Goal: Task Accomplishment & Management: Use online tool/utility

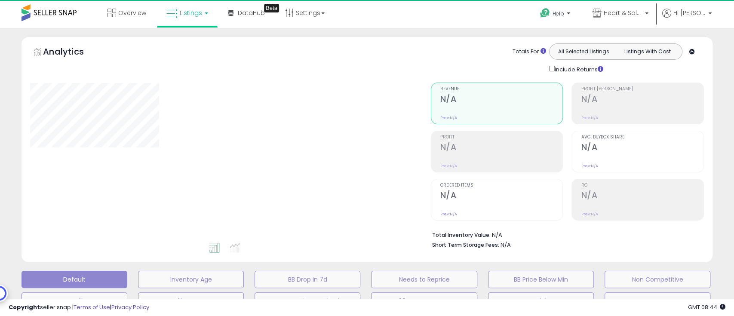
type input "**********"
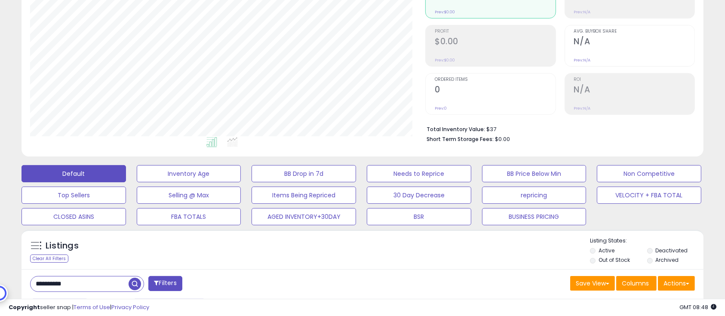
scroll to position [229, 0]
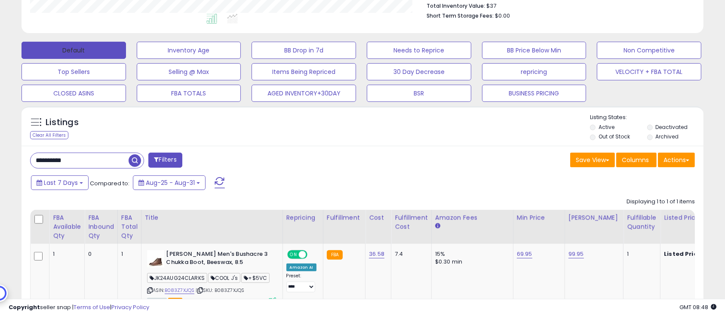
click at [86, 43] on button "Default" at bounding box center [73, 50] width 104 height 17
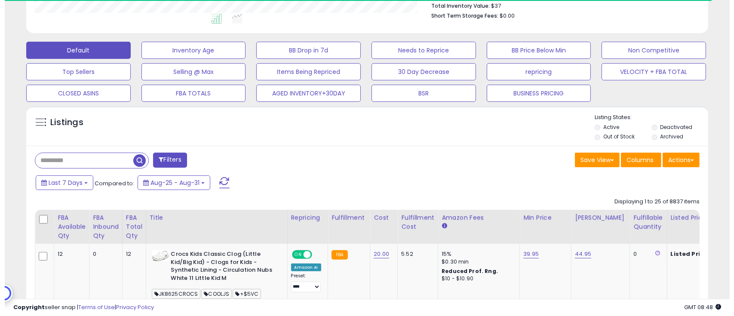
scroll to position [429545, 429326]
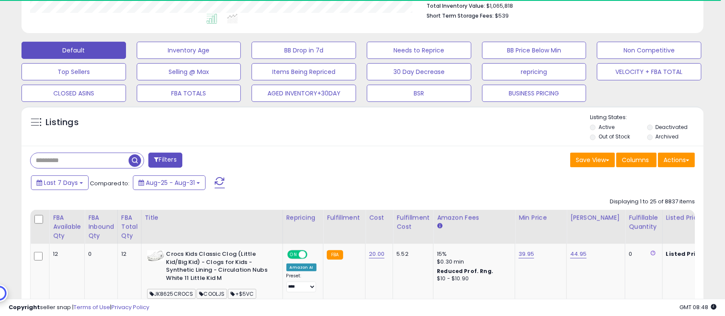
click at [667, 130] on label "Deactivated" at bounding box center [671, 126] width 32 height 7
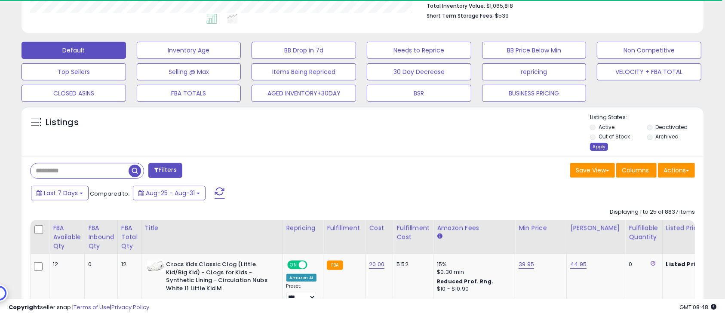
click at [603, 149] on div "Apply" at bounding box center [599, 147] width 18 height 8
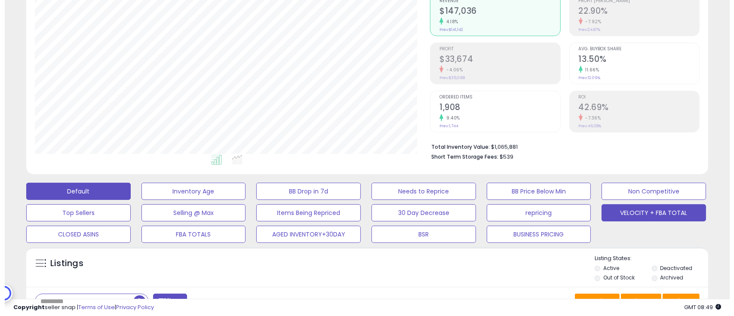
scroll to position [114, 0]
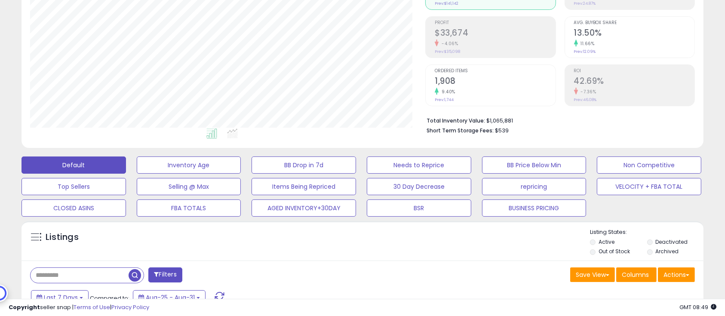
click at [667, 243] on label "Deactivated" at bounding box center [671, 241] width 32 height 7
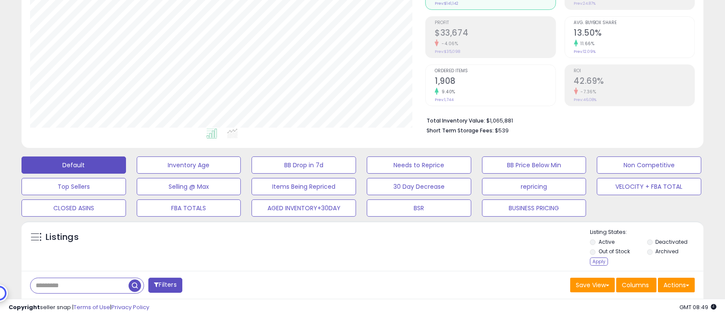
click at [617, 250] on label "Out of Stock" at bounding box center [613, 251] width 31 height 7
click at [602, 263] on div "Apply" at bounding box center [599, 261] width 18 height 8
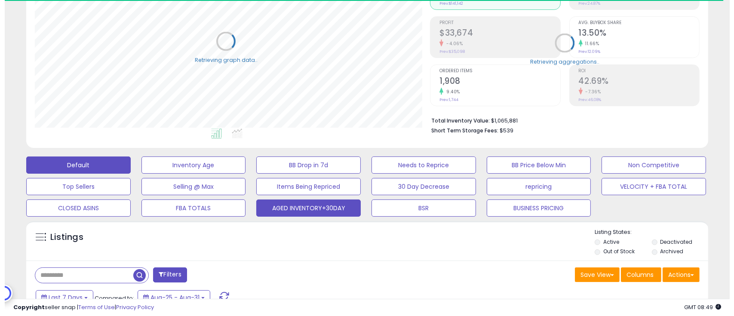
scroll to position [429545, 429326]
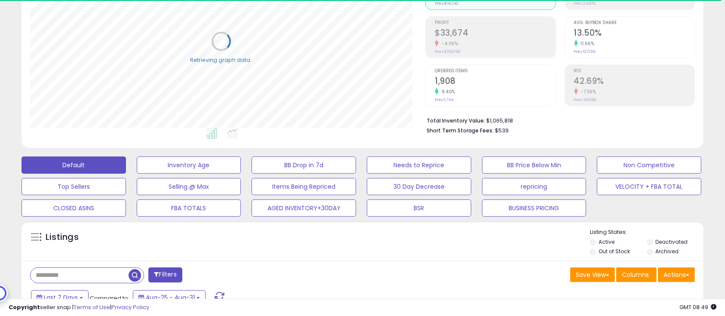
click at [174, 271] on button "Filters" at bounding box center [165, 274] width 34 height 15
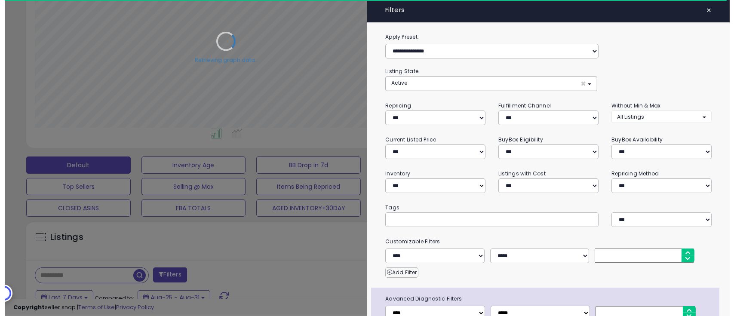
scroll to position [176, 400]
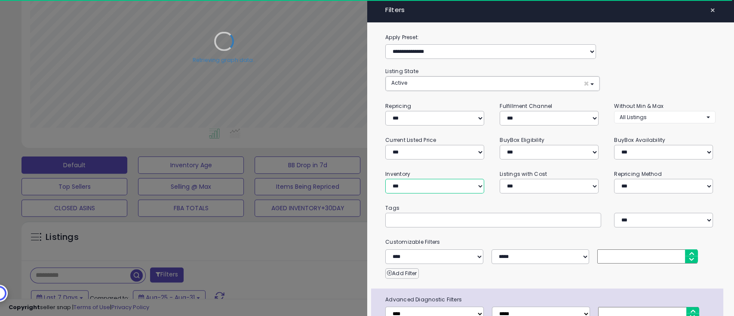
drag, startPoint x: 433, startPoint y: 182, endPoint x: 435, endPoint y: 191, distance: 9.0
click at [433, 182] on select "**********" at bounding box center [434, 186] width 99 height 15
click at [385, 179] on select "**********" at bounding box center [434, 186] width 99 height 15
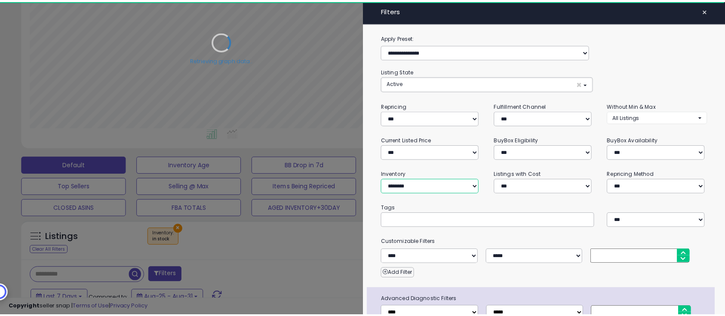
scroll to position [58, 0]
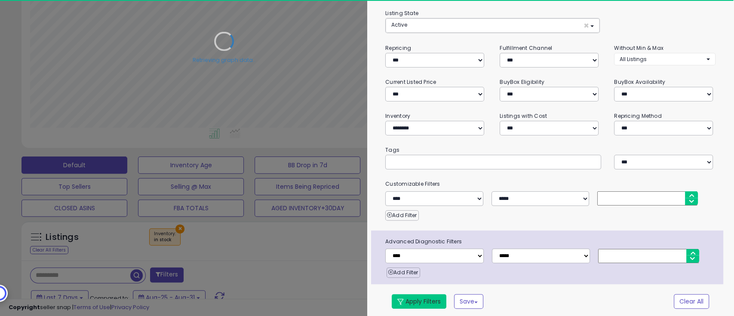
click at [423, 294] on button "Apply Filters" at bounding box center [418, 301] width 55 height 15
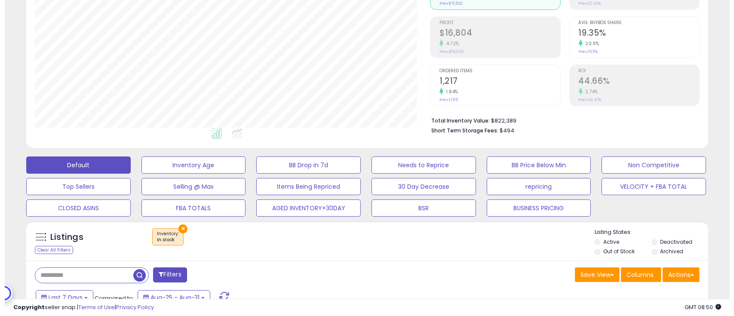
scroll to position [176, 395]
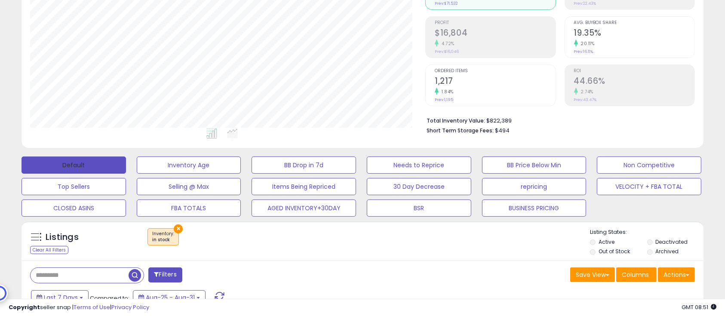
click at [78, 166] on button "Default" at bounding box center [73, 164] width 104 height 17
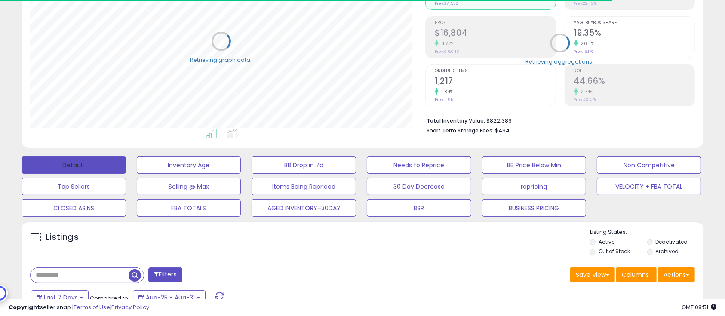
scroll to position [429545, 429326]
click at [672, 241] on label "Deactivated" at bounding box center [671, 241] width 32 height 7
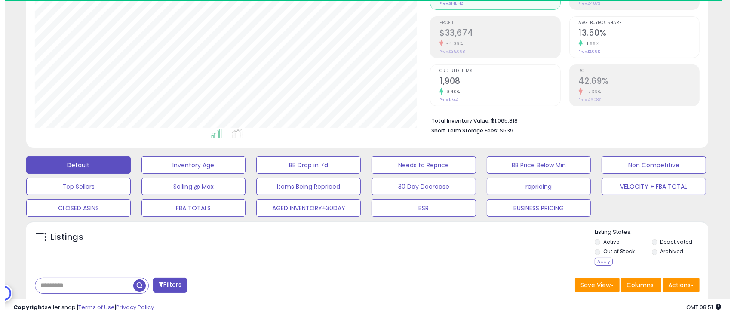
scroll to position [176, 395]
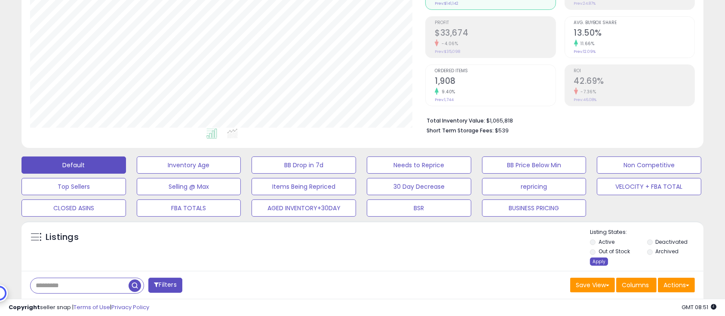
click at [602, 260] on div "Apply" at bounding box center [599, 261] width 18 height 8
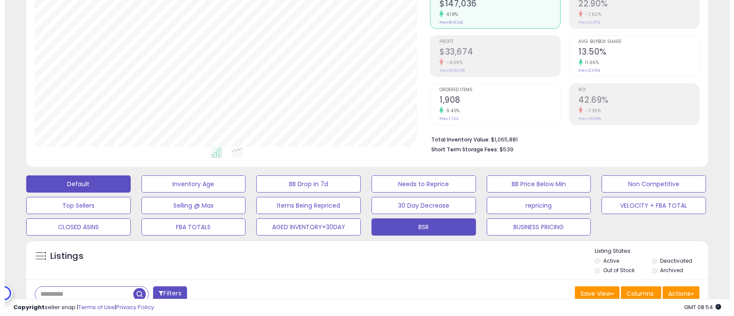
scroll to position [172, 0]
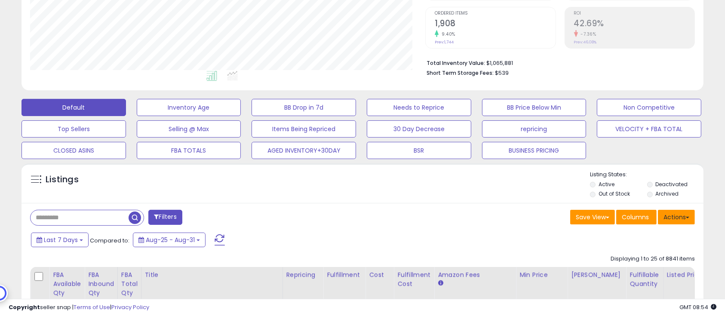
click at [680, 217] on button "Actions" at bounding box center [675, 217] width 37 height 15
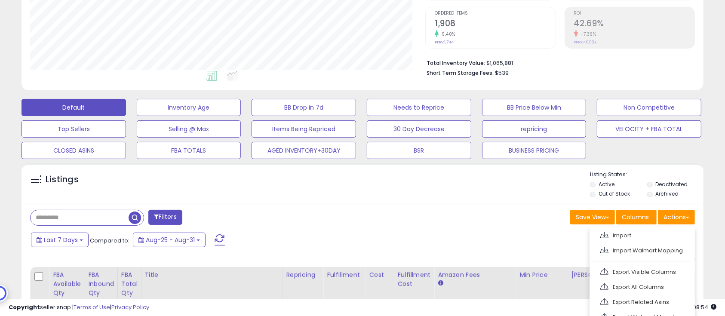
drag, startPoint x: 642, startPoint y: 284, endPoint x: 567, endPoint y: 237, distance: 87.9
click at [642, 284] on link "Export All Columns" at bounding box center [641, 286] width 94 height 13
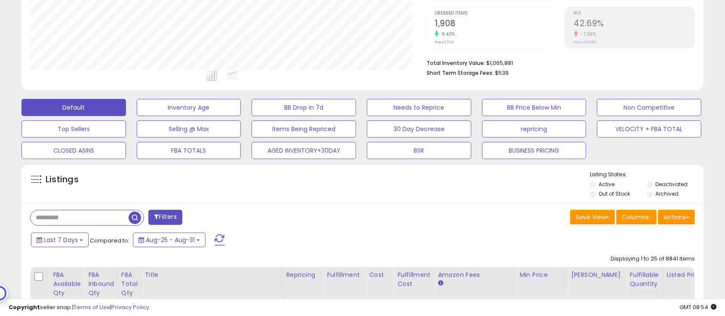
click at [468, 200] on div "Listings Active" at bounding box center [362, 183] width 682 height 40
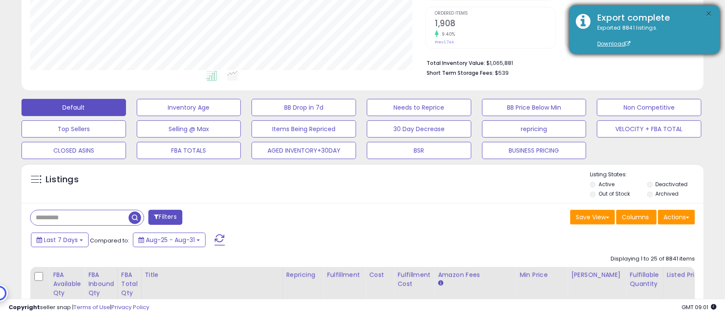
click at [707, 15] on button "×" at bounding box center [708, 14] width 7 height 11
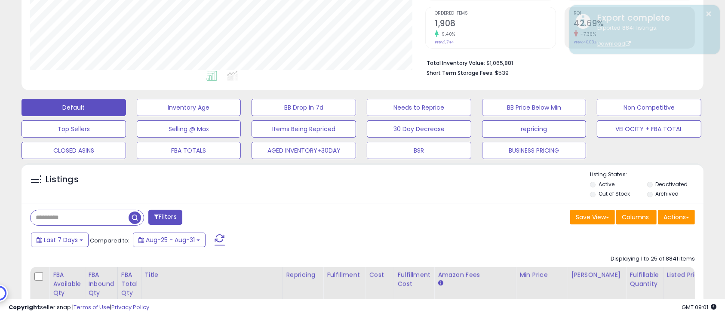
click at [665, 184] on label "Deactivated" at bounding box center [671, 183] width 32 height 7
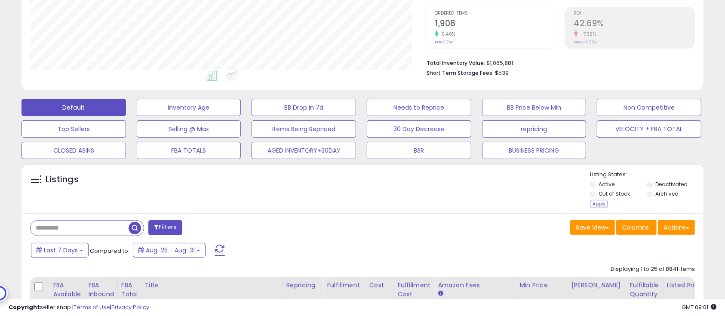
click at [617, 194] on label "Out of Stock" at bounding box center [613, 193] width 31 height 7
click at [595, 204] on div "Apply" at bounding box center [599, 204] width 18 height 8
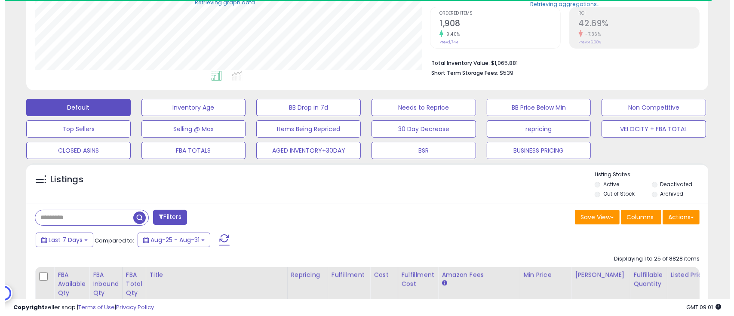
scroll to position [429545, 429326]
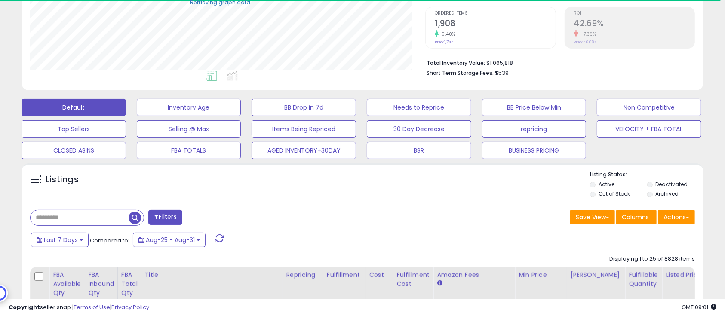
click at [176, 214] on button "Filters" at bounding box center [165, 217] width 34 height 15
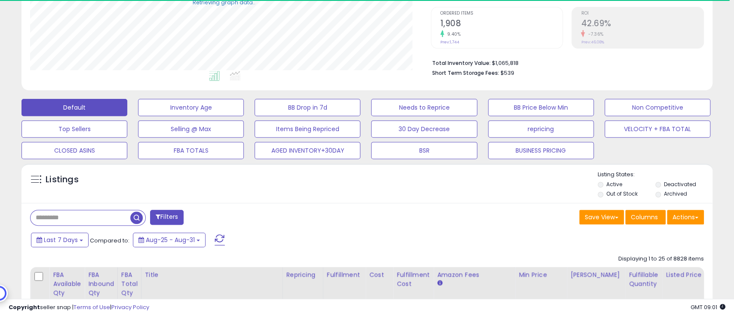
scroll to position [176, 400]
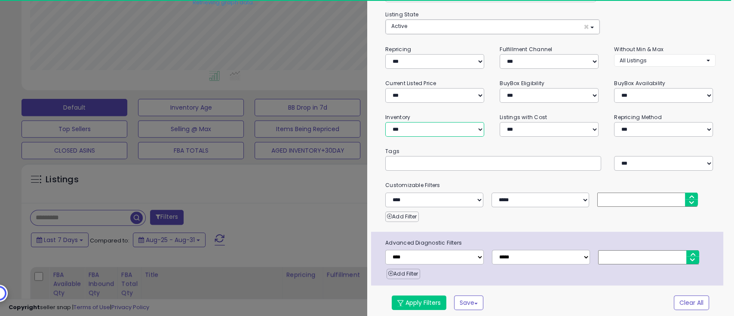
click at [461, 130] on select "**********" at bounding box center [434, 129] width 99 height 15
select select "********"
click at [385, 122] on select "**********" at bounding box center [434, 129] width 99 height 15
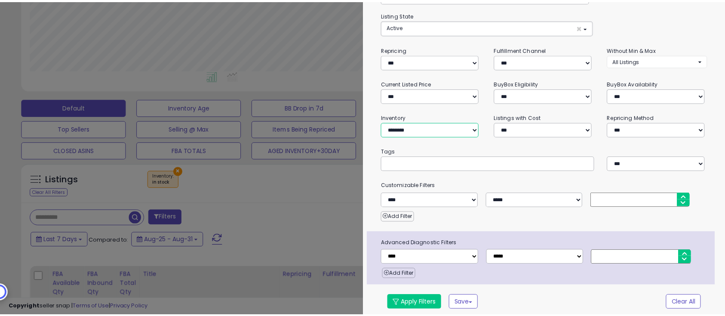
scroll to position [58, 0]
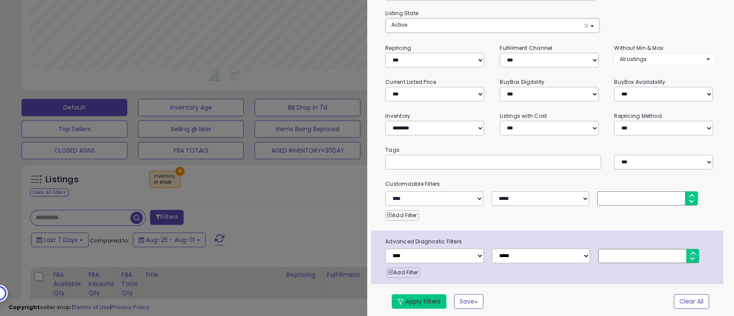
click at [427, 297] on button "Apply Filters" at bounding box center [418, 301] width 55 height 15
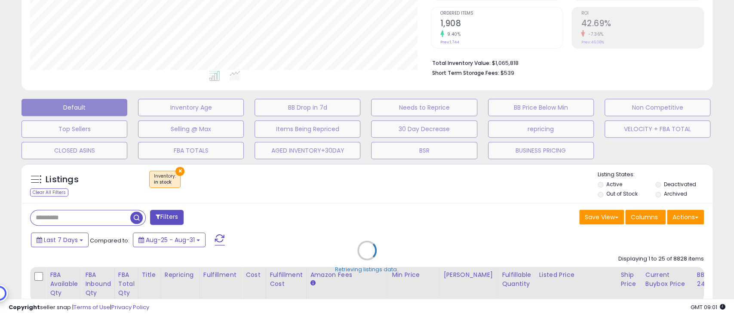
click at [384, 199] on div "Retrieving listings data.." at bounding box center [366, 257] width 703 height 196
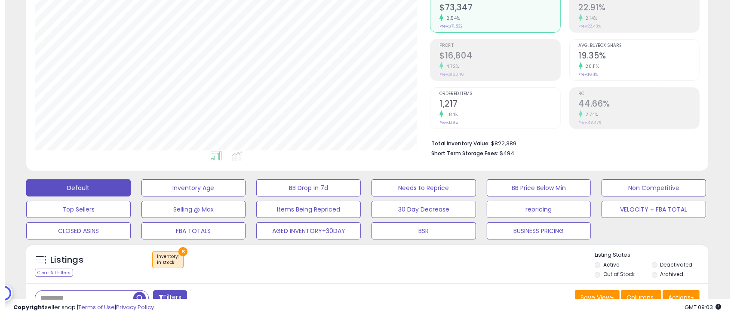
scroll to position [114, 0]
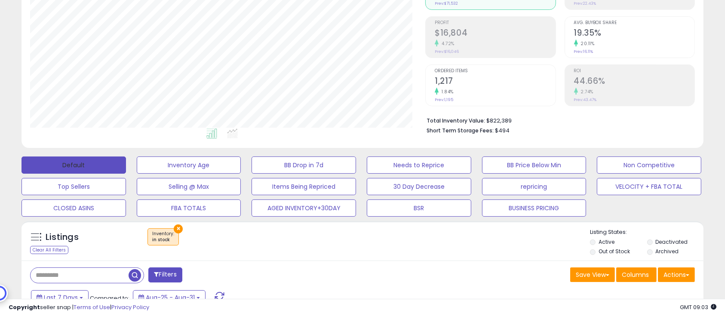
click at [104, 164] on button "Default" at bounding box center [73, 164] width 104 height 17
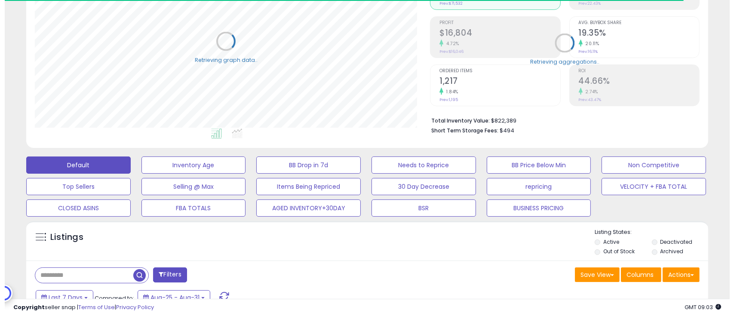
scroll to position [429545, 429326]
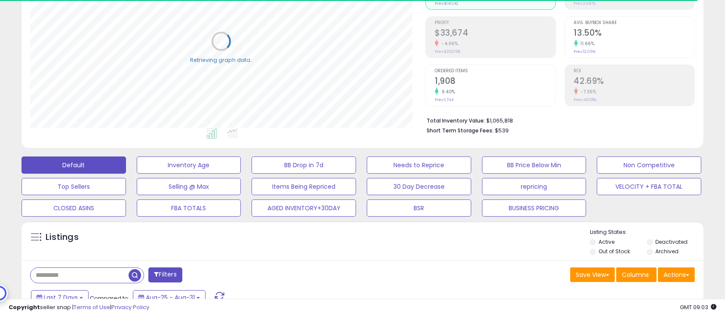
click at [670, 241] on label "Deactivated" at bounding box center [671, 241] width 32 height 7
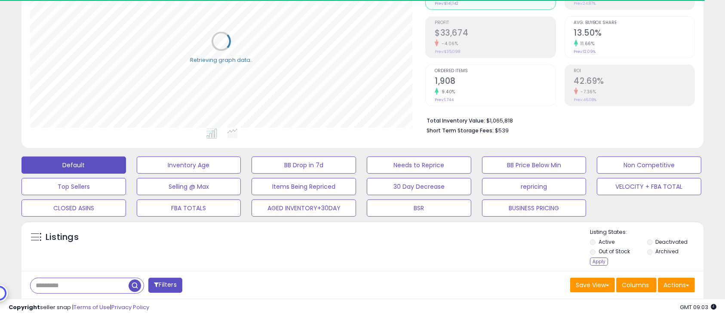
click at [610, 243] on label "Active" at bounding box center [606, 241] width 16 height 7
click at [612, 249] on label "Out of Stock" at bounding box center [613, 251] width 31 height 7
click at [596, 263] on div "Apply" at bounding box center [599, 261] width 18 height 8
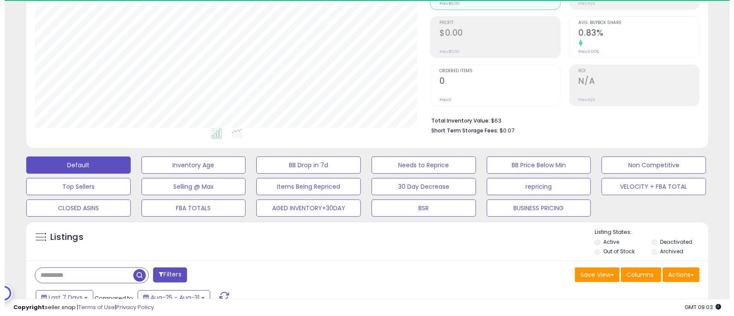
scroll to position [176, 395]
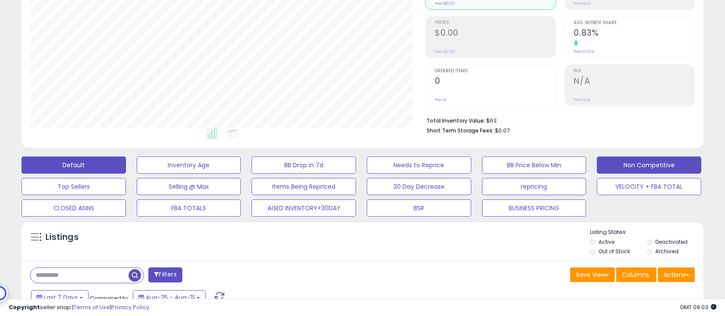
click at [626, 167] on button "Non Competitive" at bounding box center [648, 164] width 104 height 17
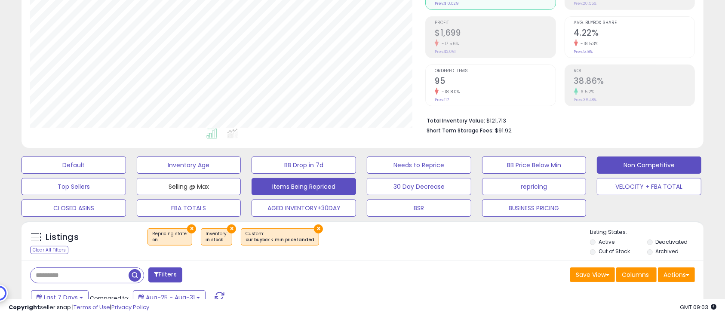
drag, startPoint x: 192, startPoint y: 183, endPoint x: 272, endPoint y: 184, distance: 79.9
click at [192, 183] on button "Selling @ Max" at bounding box center [189, 186] width 104 height 17
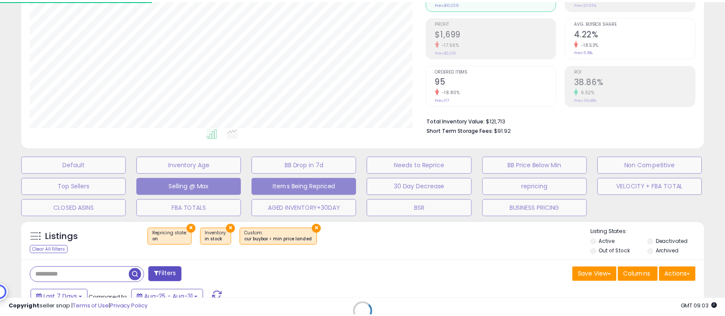
scroll to position [176, 400]
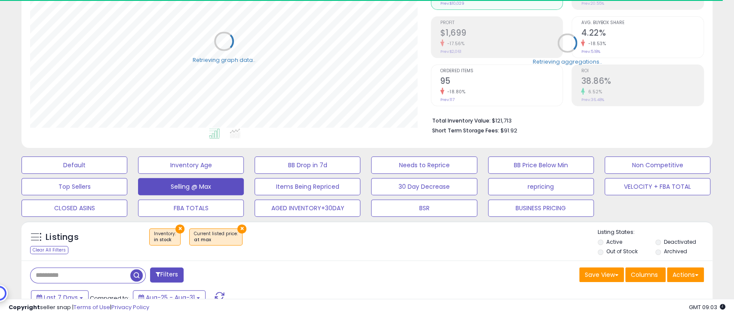
select select "**"
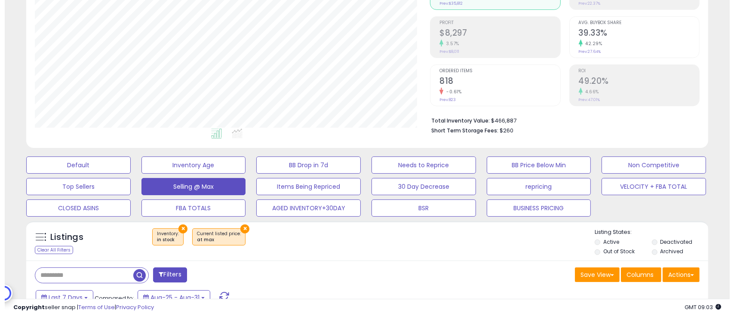
scroll to position [176, 395]
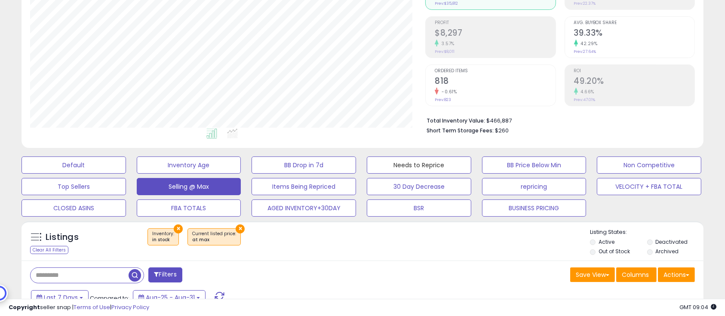
click at [427, 159] on button "Needs to Reprice" at bounding box center [419, 164] width 104 height 17
